Goal: Task Accomplishment & Management: Manage account settings

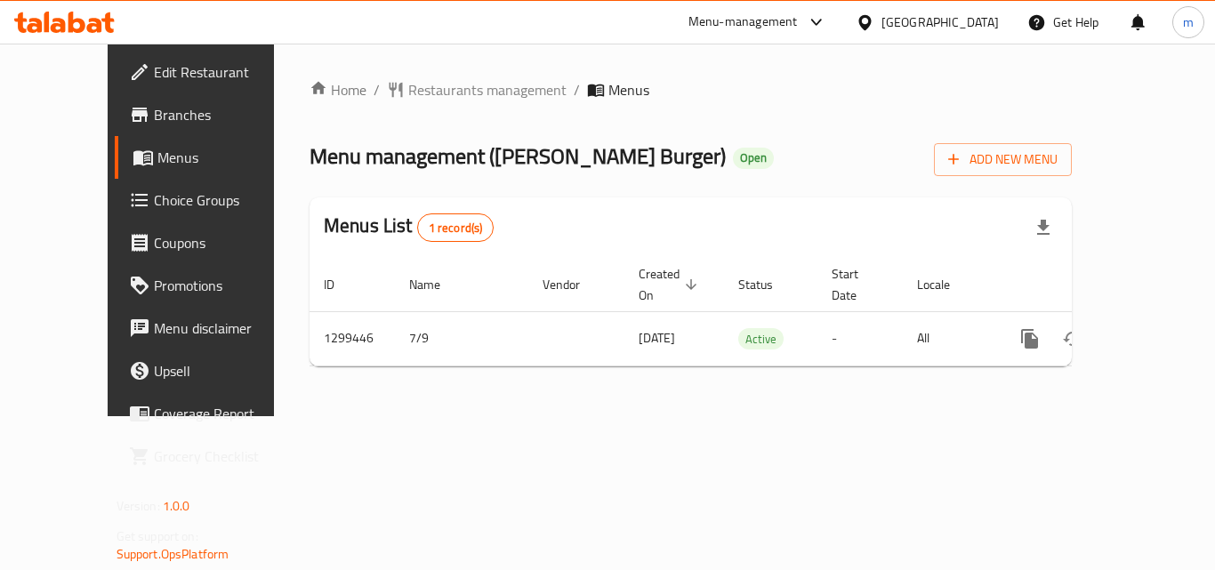
click at [31, 12] on icon at bounding box center [64, 22] width 101 height 21
click at [154, 205] on span "Choice Groups" at bounding box center [225, 199] width 142 height 21
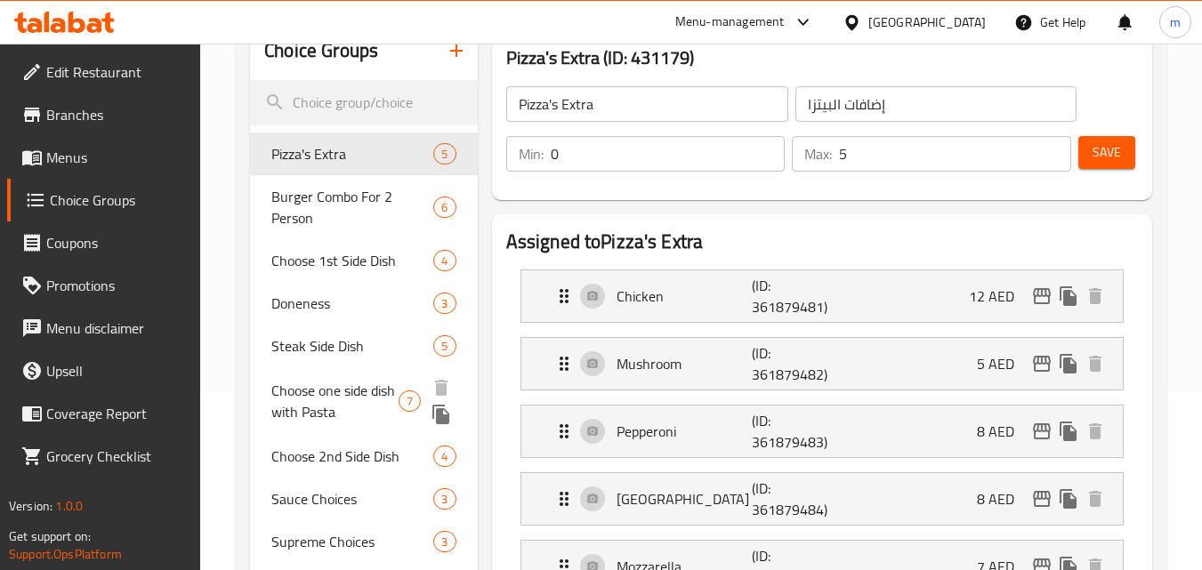
scroll to position [712, 0]
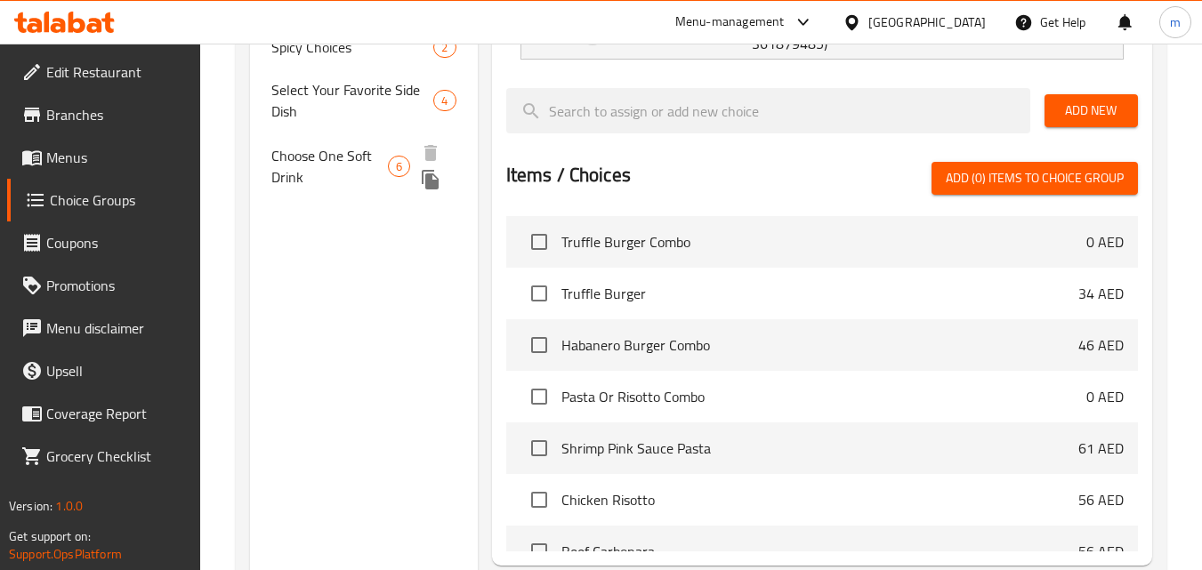
drag, startPoint x: 319, startPoint y: 153, endPoint x: 332, endPoint y: 171, distance: 21.7
click at [319, 153] on span "Choose One Soft Drink" at bounding box center [329, 166] width 117 height 43
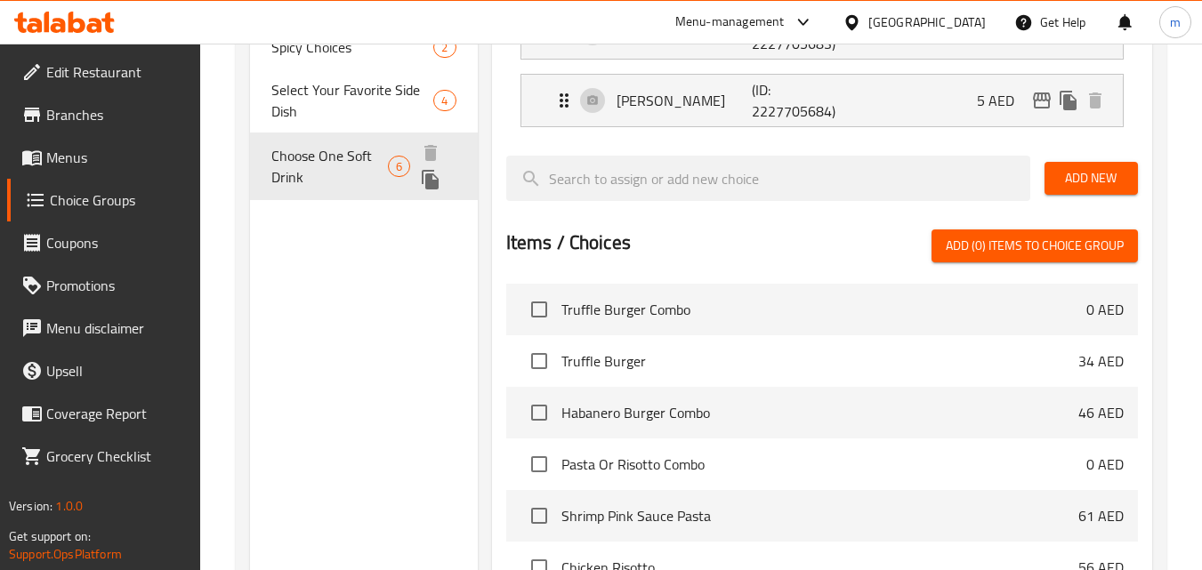
type input "Choose One Soft Drink"
type input "[PERSON_NAME] غازي و احد"
type input "1"
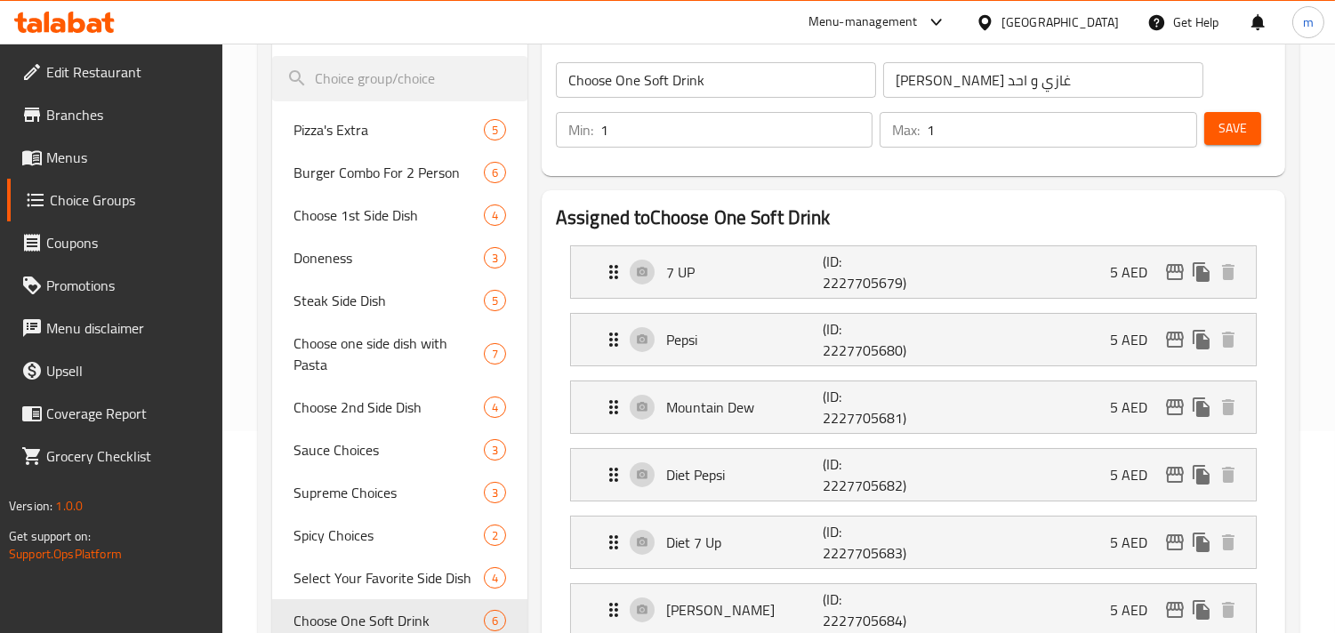
scroll to position [167, 0]
